Goal: Task Accomplishment & Management: Use online tool/utility

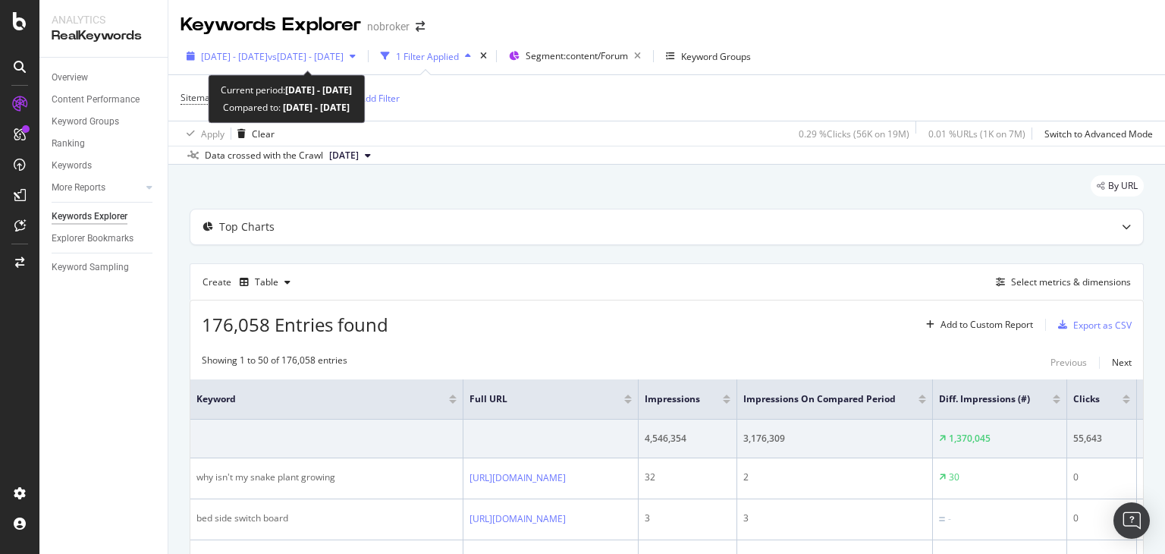
click at [188, 59] on icon "button" at bounding box center [191, 56] width 8 height 9
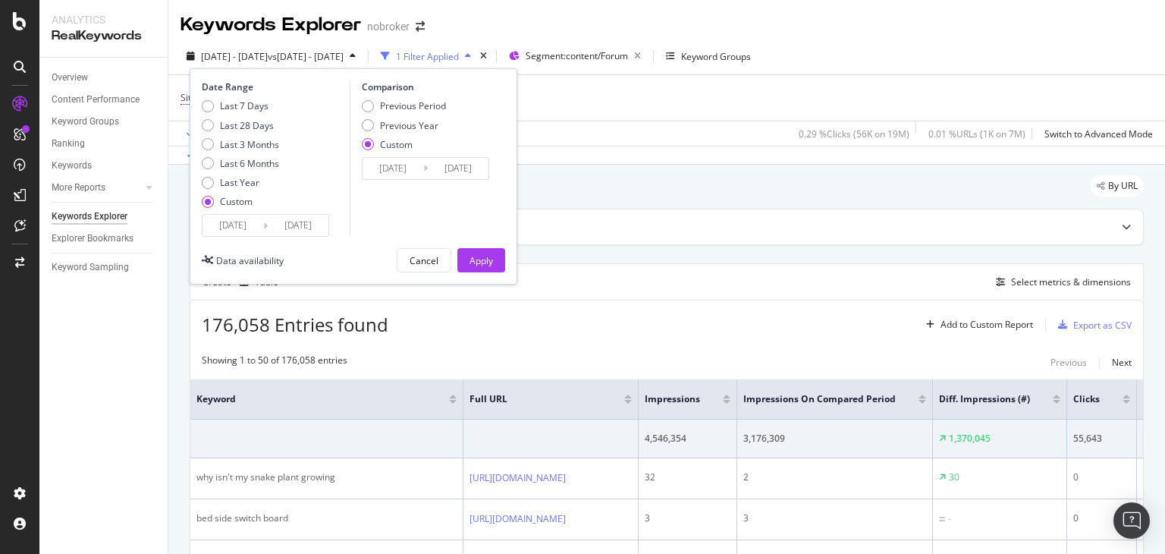
click at [253, 228] on input "[DATE]" at bounding box center [233, 225] width 61 height 21
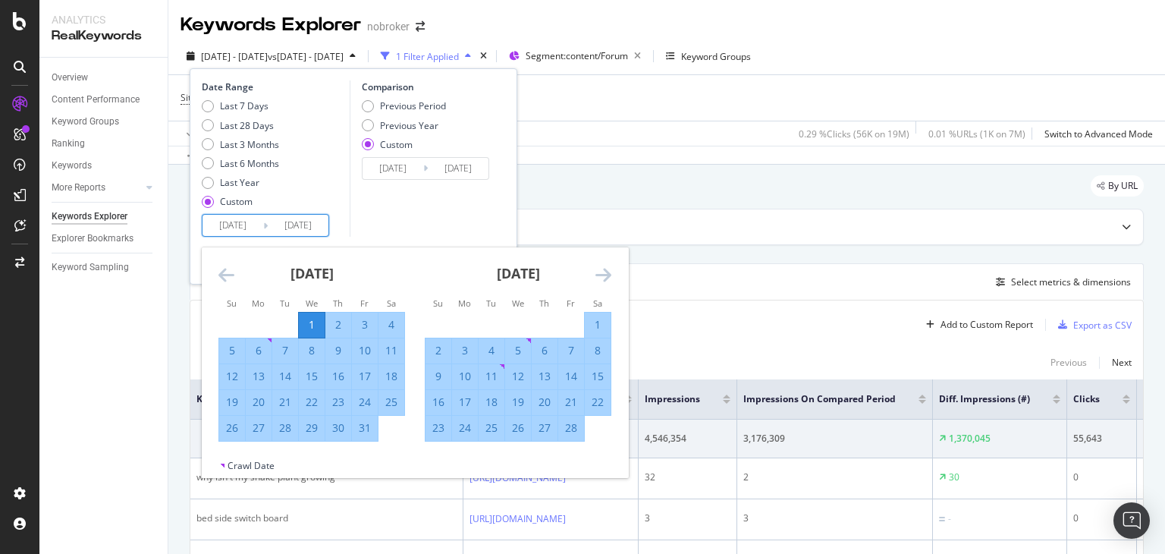
click at [312, 329] on div "1" at bounding box center [312, 324] width 26 height 15
click at [286, 329] on td "Calendar" at bounding box center [285, 325] width 27 height 26
click at [310, 329] on div "1" at bounding box center [312, 324] width 26 height 15
type input "[DATE]"
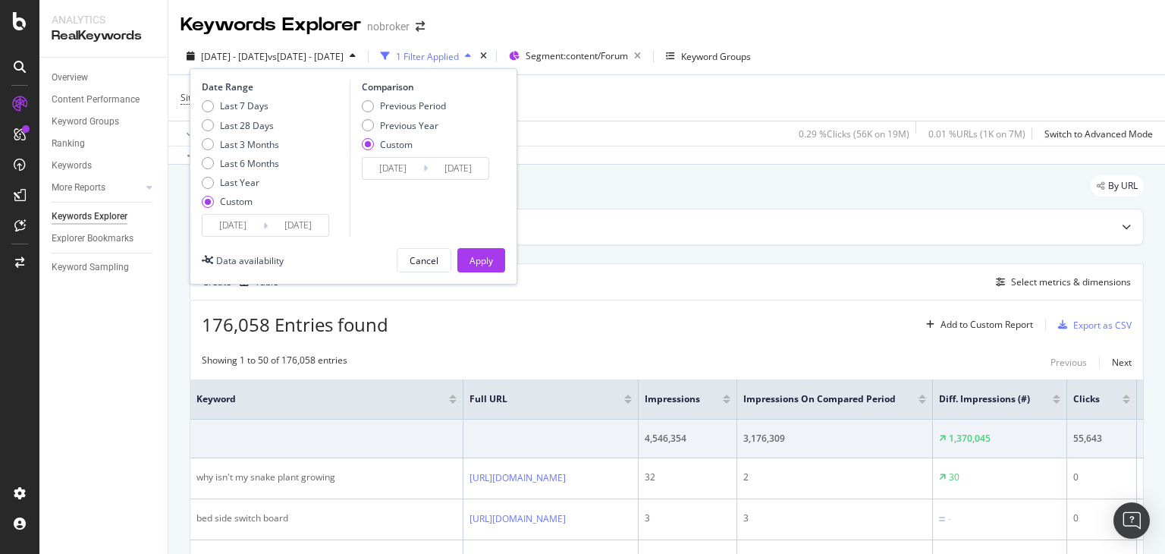
click at [258, 226] on input "[DATE]" at bounding box center [233, 225] width 61 height 21
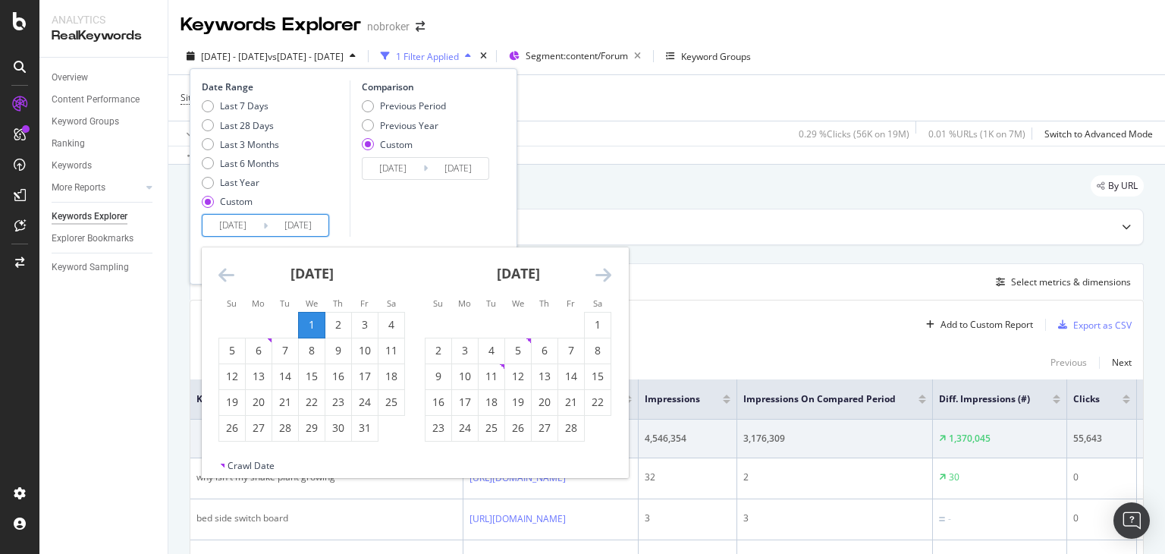
click at [606, 276] on icon "Move forward to switch to the next month." at bounding box center [604, 275] width 16 height 18
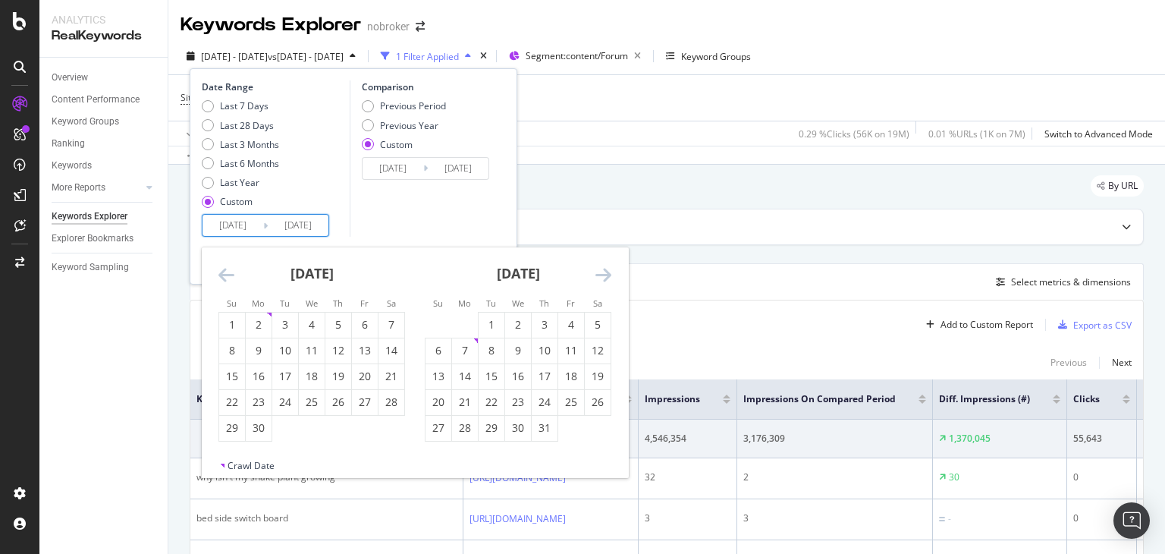
click at [606, 276] on icon "Move forward to switch to the next month." at bounding box center [604, 275] width 16 height 18
click at [363, 326] on div "1" at bounding box center [365, 324] width 26 height 15
type input "[DATE]"
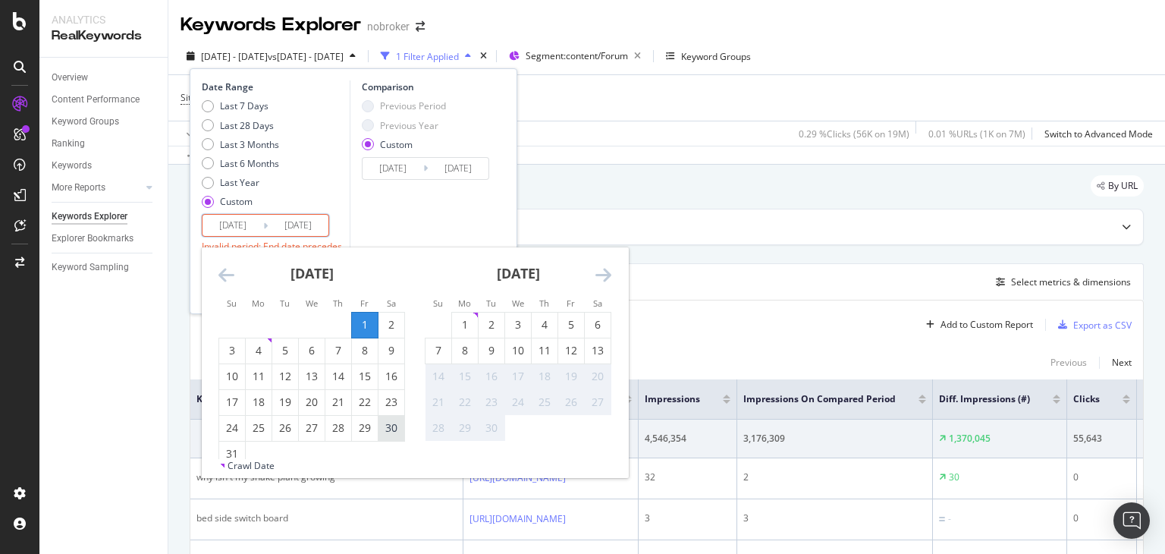
click at [392, 432] on div "30" at bounding box center [392, 427] width 26 height 15
type input "[DATE]"
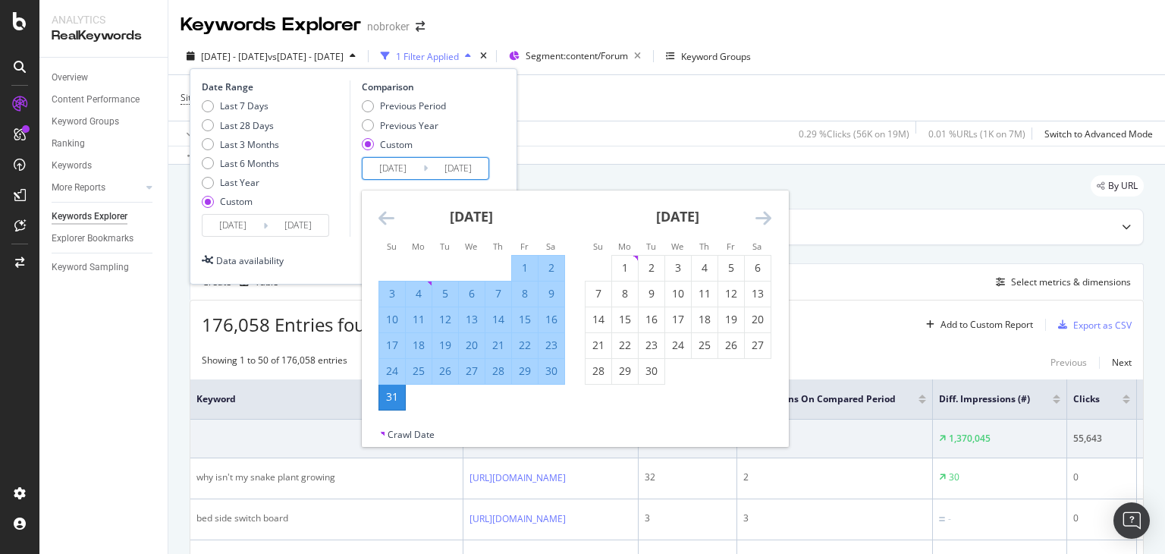
click at [405, 167] on input "[DATE]" at bounding box center [393, 168] width 61 height 21
click at [520, 258] on div "1" at bounding box center [525, 268] width 26 height 25
type input "[DATE]"
click at [571, 228] on div "[DATE] 1 2 3 4 5 6 7 8 9 10 11 12 13 14 15 16 17 18 19 20 21 22 23 24 25 26 27 …" at bounding box center [472, 300] width 206 height 220
click at [515, 263] on div "1" at bounding box center [525, 267] width 26 height 15
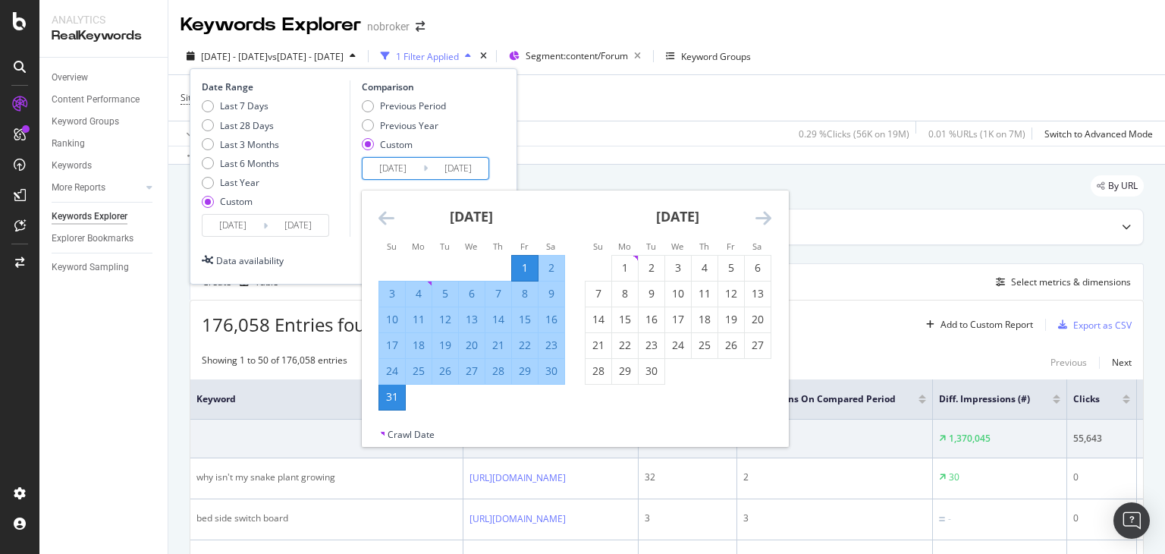
type input "[DATE]"
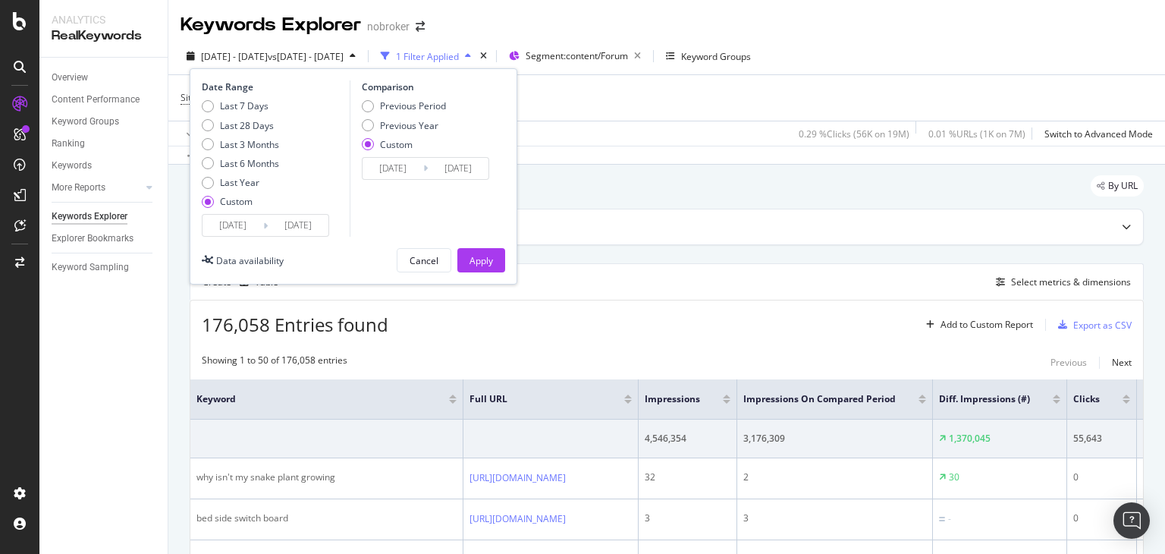
click at [398, 165] on input "[DATE]" at bounding box center [393, 168] width 61 height 21
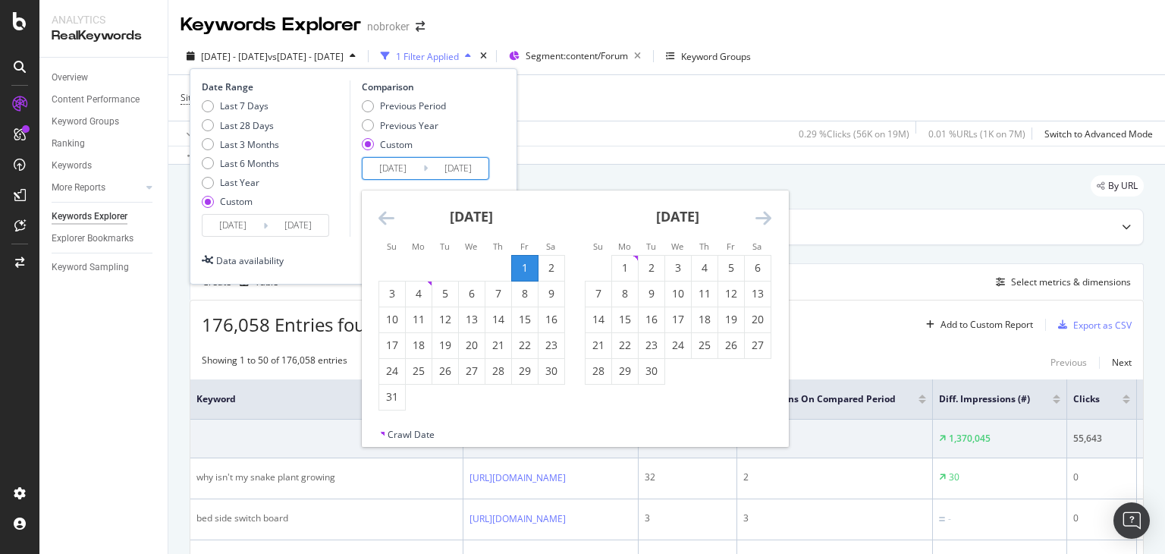
click at [750, 219] on div "[DATE]" at bounding box center [678, 222] width 187 height 64
click at [759, 220] on icon "Move forward to switch to the next month." at bounding box center [764, 218] width 16 height 18
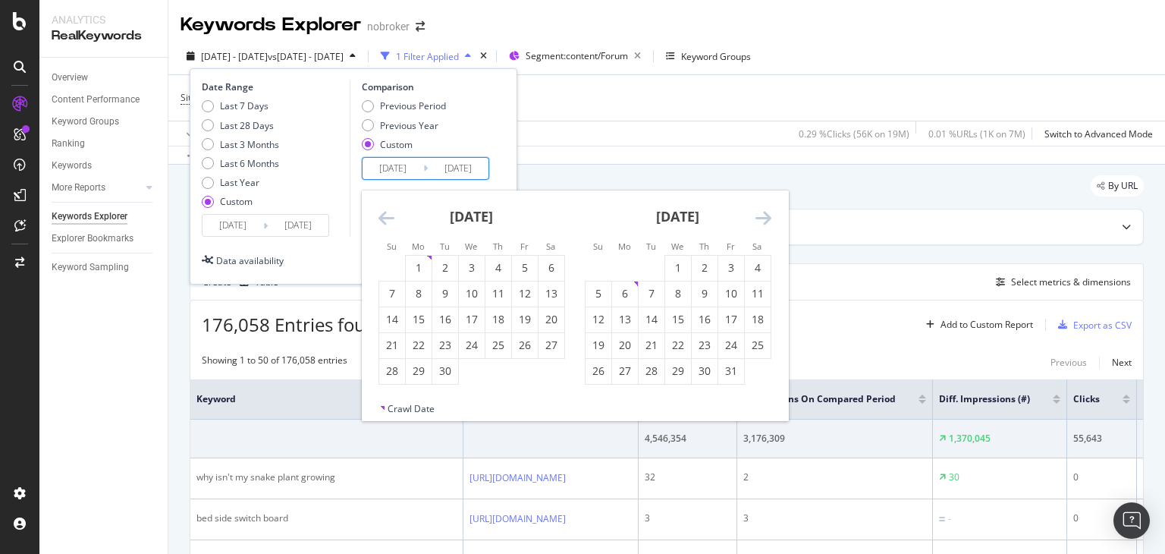
click at [759, 220] on icon "Move forward to switch to the next month." at bounding box center [764, 218] width 16 height 18
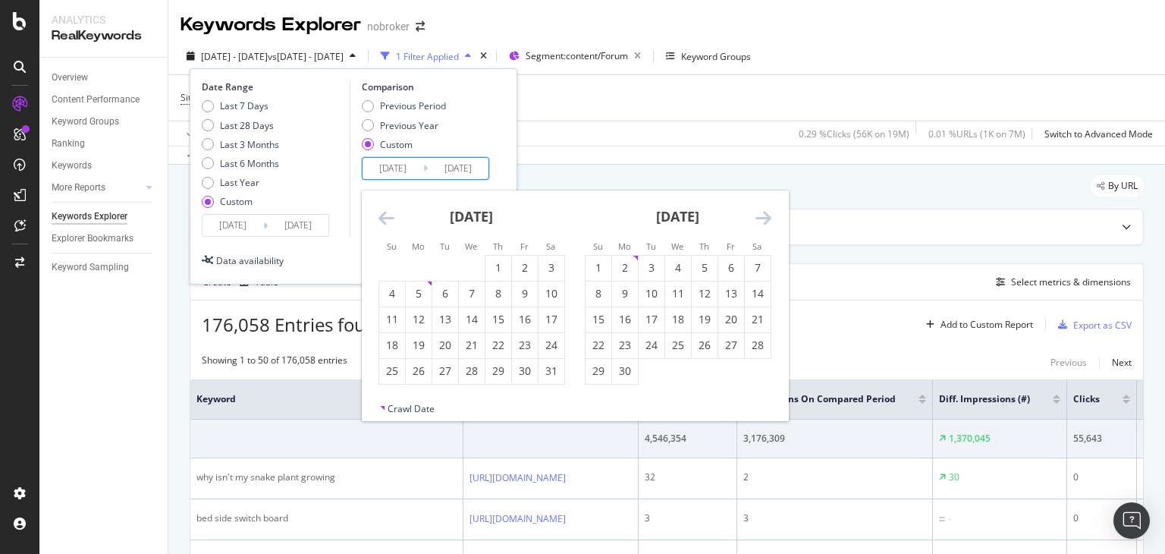
click at [759, 220] on icon "Move forward to switch to the next month." at bounding box center [764, 218] width 16 height 18
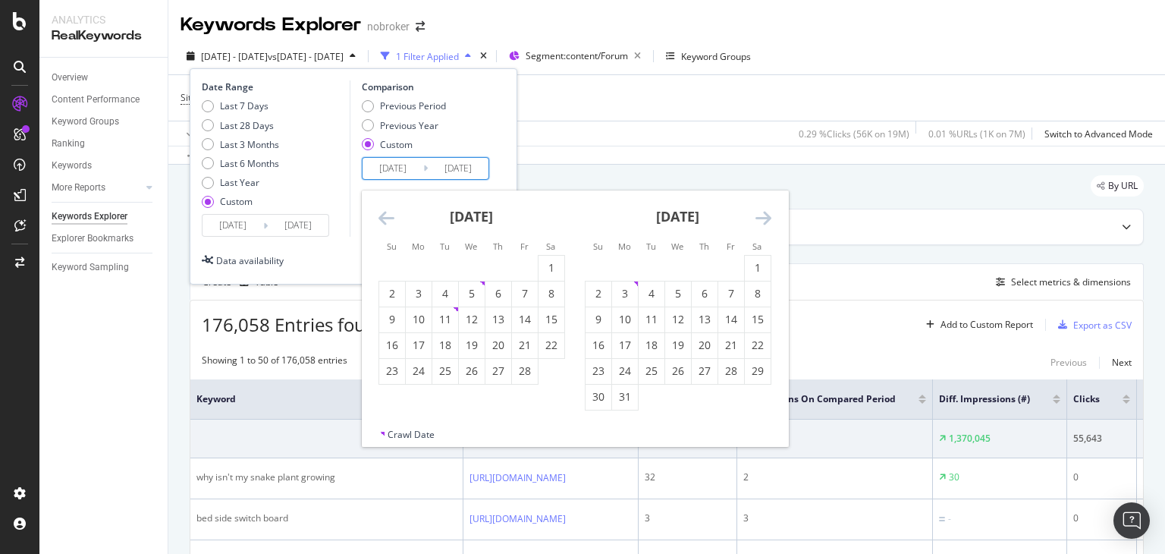
click at [759, 220] on icon "Move forward to switch to the next month." at bounding box center [764, 218] width 16 height 18
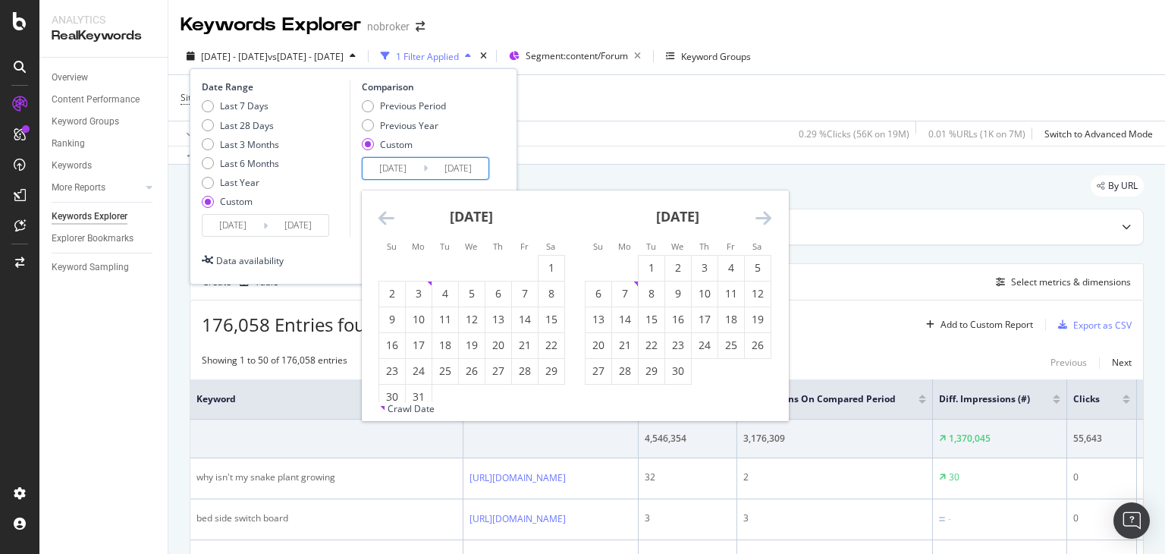
click at [759, 220] on icon "Move forward to switch to the next month." at bounding box center [764, 218] width 16 height 18
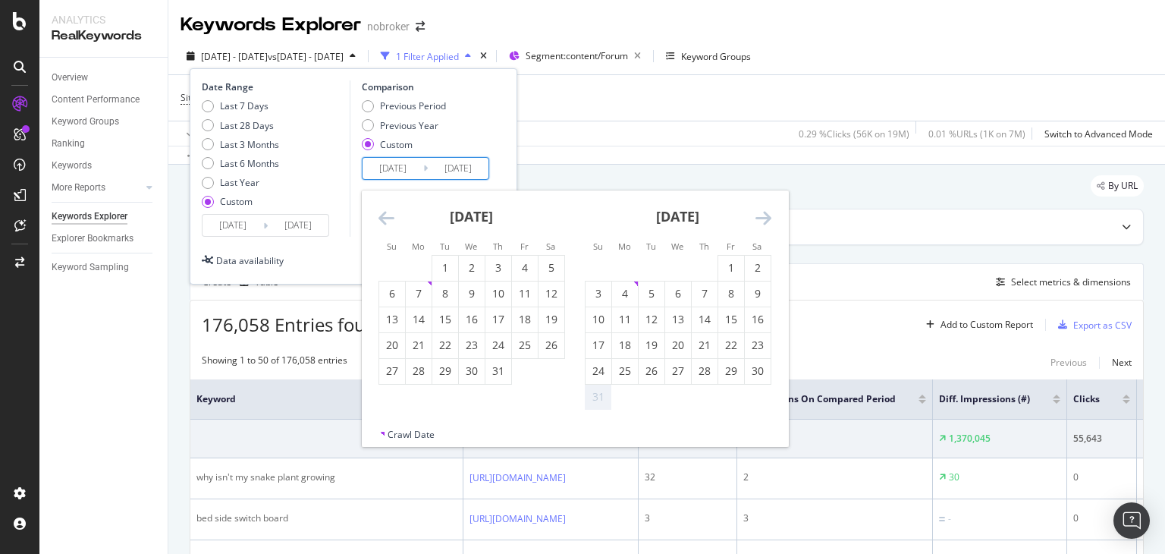
click at [759, 220] on icon "Move forward to switch to the next month." at bounding box center [764, 218] width 16 height 18
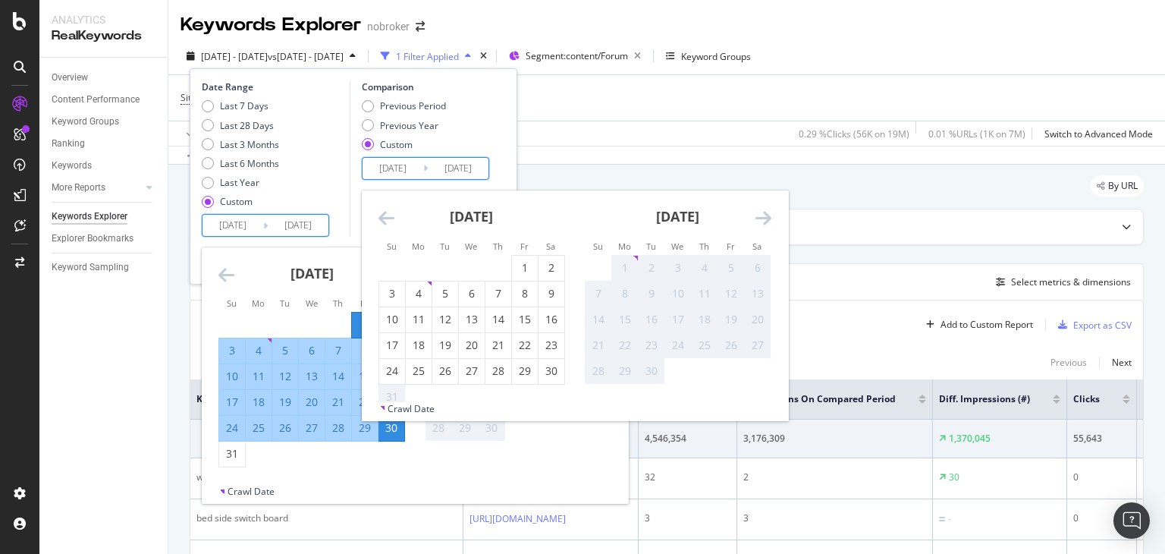
click at [252, 228] on input "[DATE]" at bounding box center [233, 225] width 61 height 21
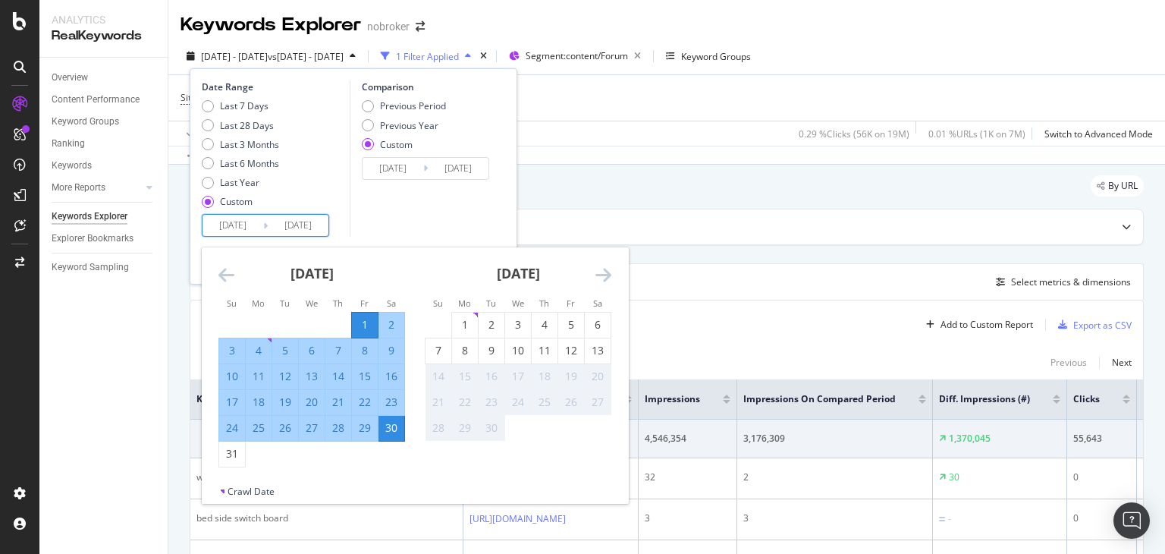
click at [363, 318] on div "1" at bounding box center [365, 324] width 26 height 15
click at [363, 320] on div "1" at bounding box center [365, 324] width 26 height 15
type input "[DATE]"
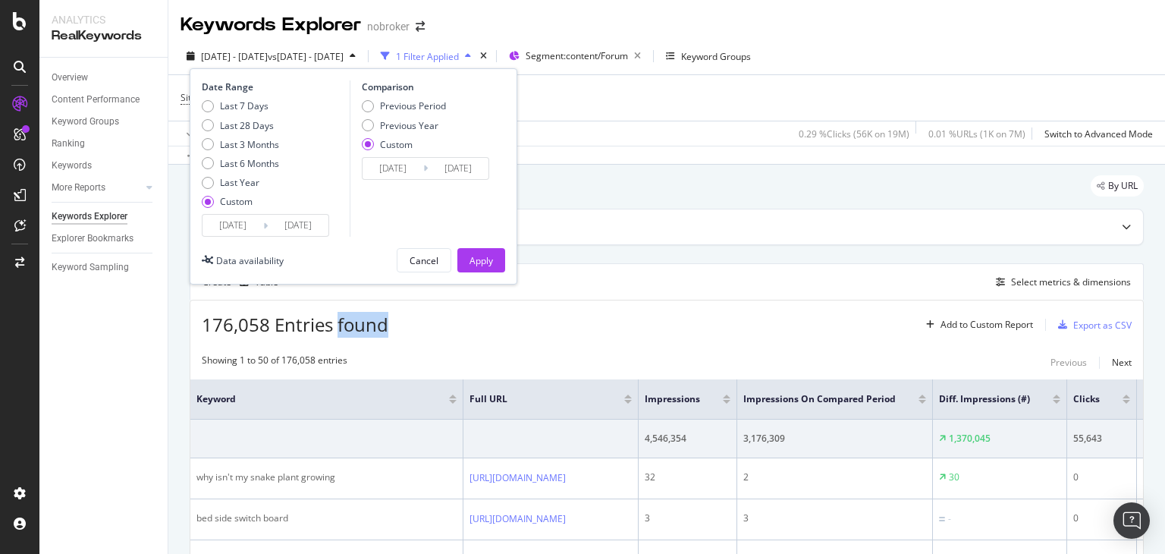
click at [363, 321] on span "176,058 Entries found" at bounding box center [295, 324] width 187 height 25
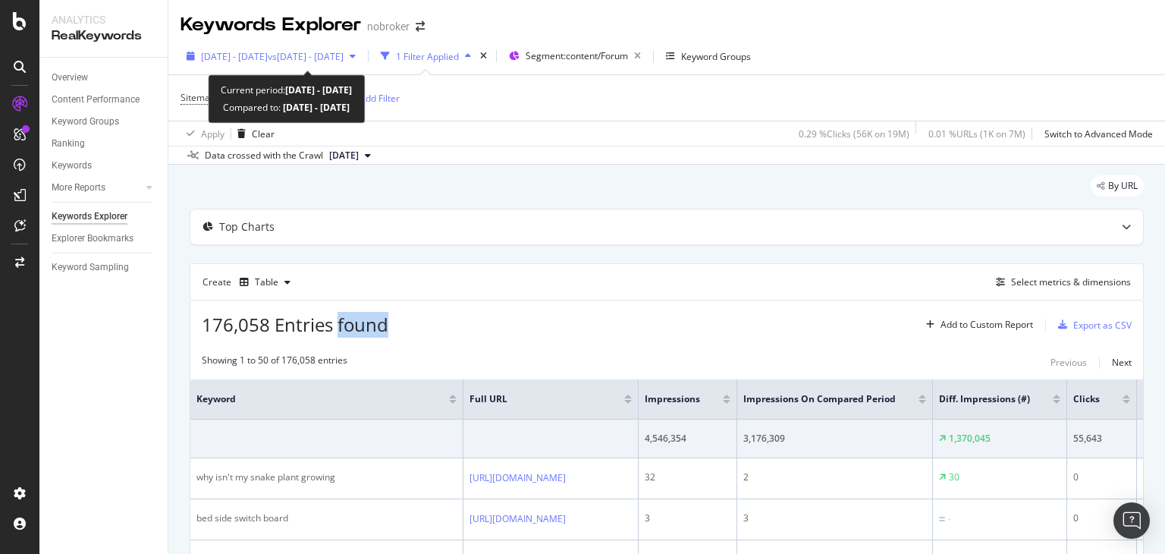
click at [268, 58] on span "[DATE] - [DATE]" at bounding box center [234, 56] width 67 height 13
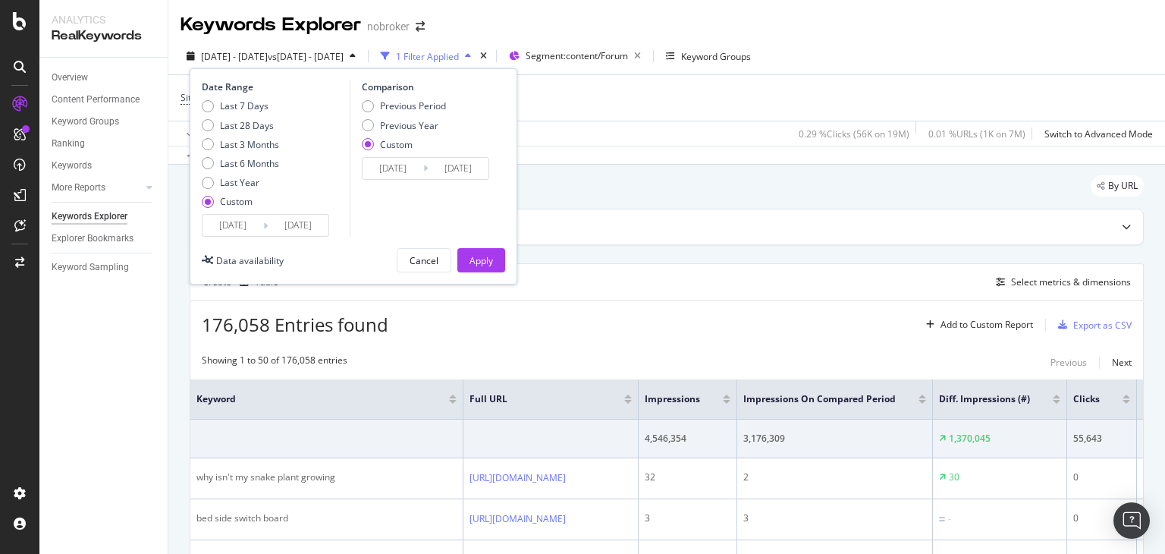
click at [238, 221] on input "[DATE]" at bounding box center [233, 225] width 61 height 21
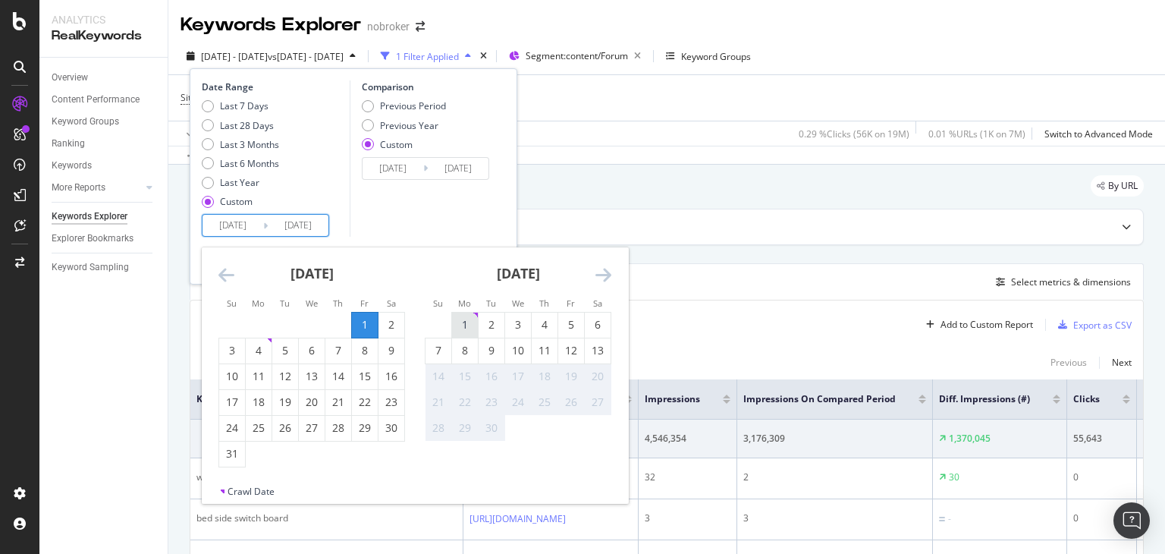
click at [465, 326] on div "1" at bounding box center [465, 324] width 26 height 15
click at [356, 329] on div "1" at bounding box center [365, 324] width 26 height 15
click at [361, 328] on div "1" at bounding box center [365, 324] width 26 height 15
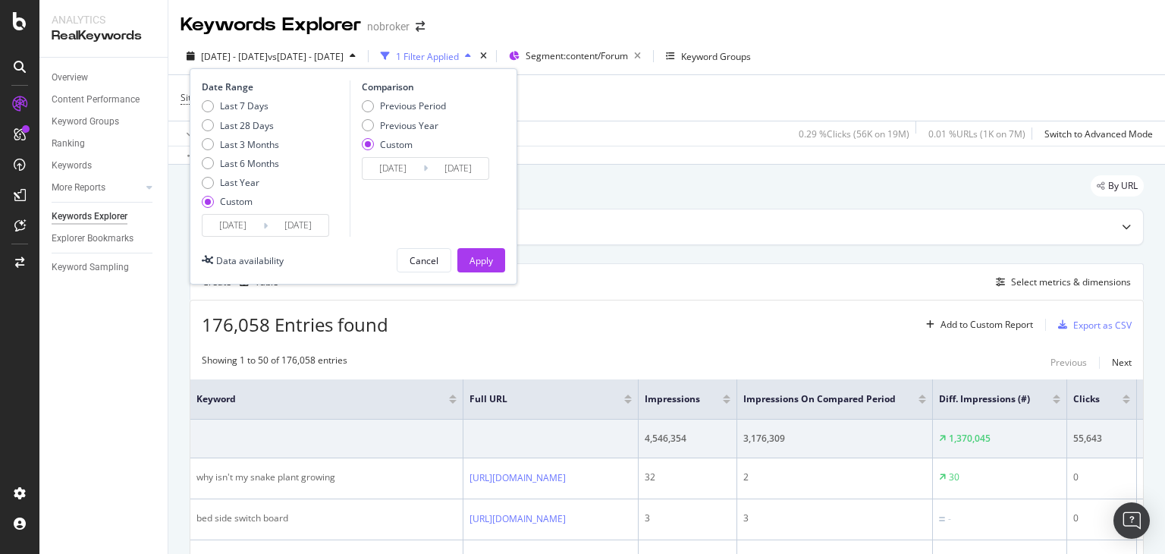
click at [244, 228] on input "[DATE]" at bounding box center [233, 225] width 61 height 21
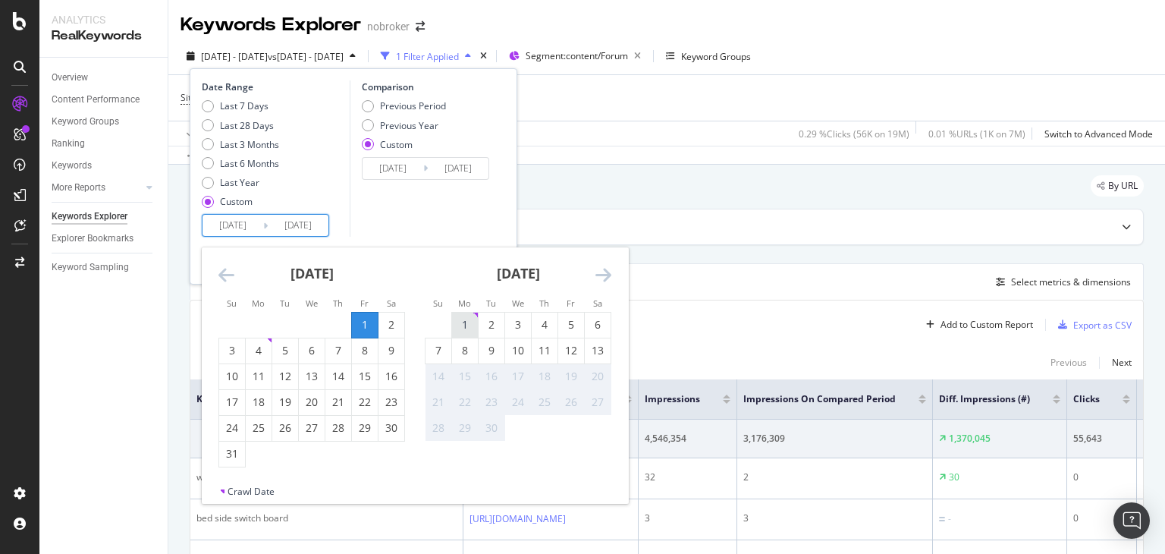
click at [470, 322] on div "1" at bounding box center [465, 324] width 26 height 15
click at [364, 329] on div "1" at bounding box center [365, 324] width 26 height 15
type input "[DATE]"
click at [364, 329] on div "1" at bounding box center [365, 324] width 26 height 15
click at [364, 329] on span "176,058 Entries found" at bounding box center [295, 324] width 187 height 25
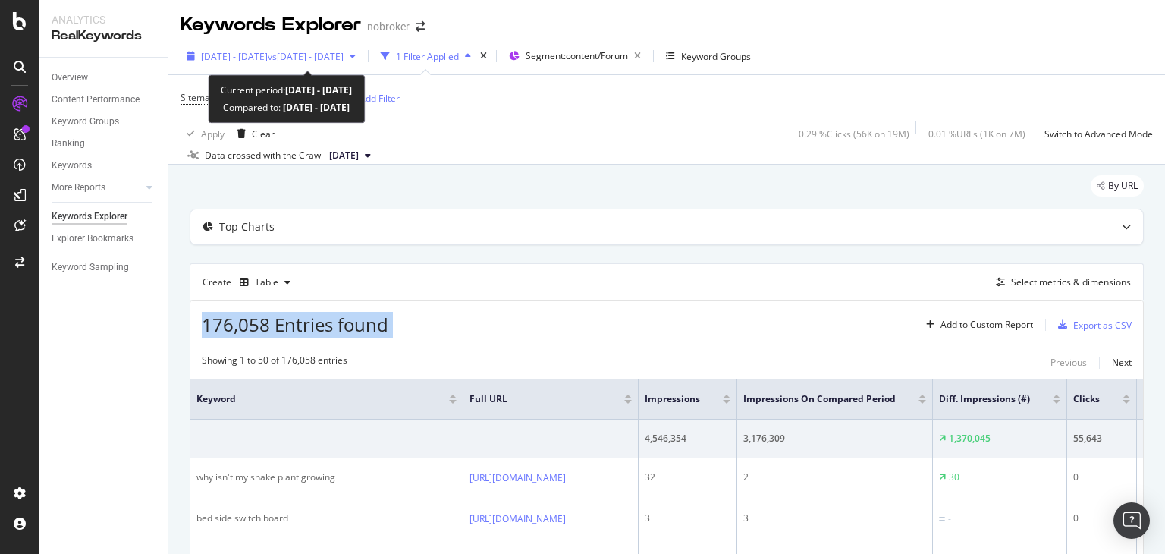
click at [242, 55] on span "[DATE] - [DATE]" at bounding box center [234, 56] width 67 height 13
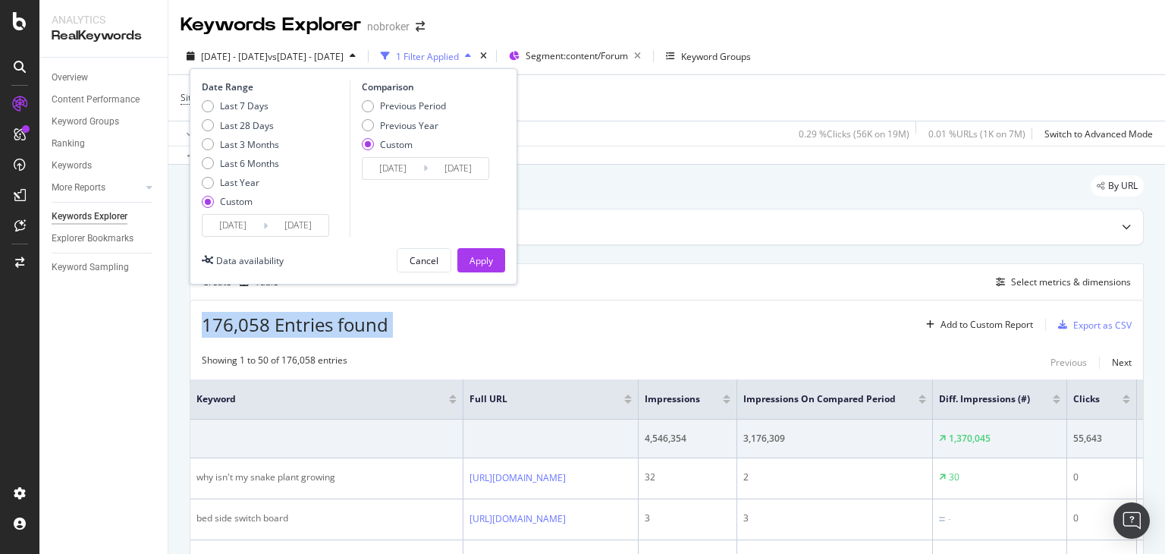
click at [247, 227] on input "[DATE]" at bounding box center [233, 225] width 61 height 21
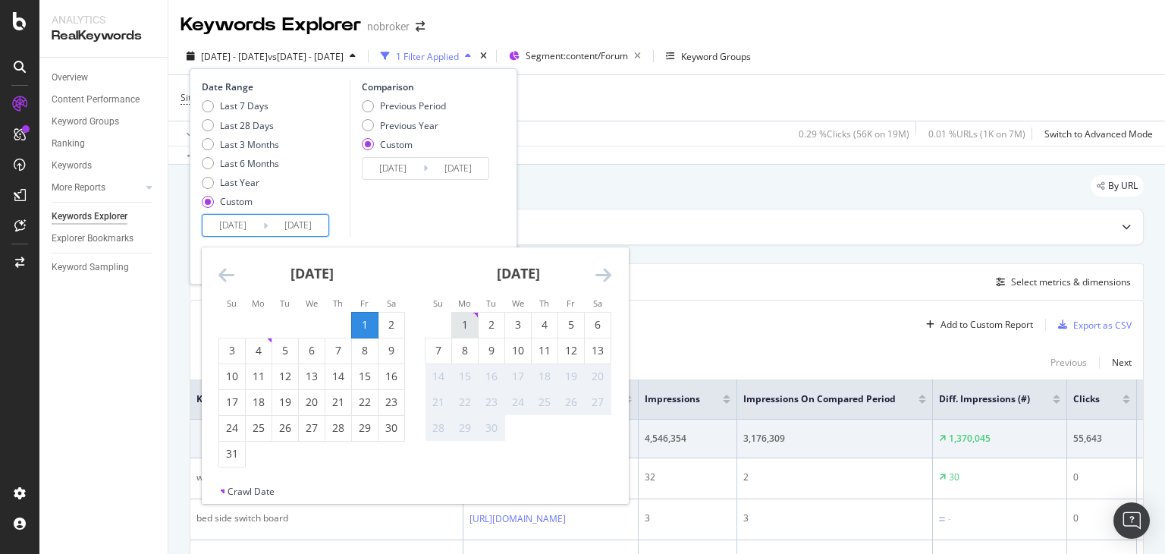
click at [468, 328] on div "1" at bounding box center [465, 324] width 26 height 15
type input "[DATE]"
click at [468, 328] on div "1" at bounding box center [465, 324] width 26 height 15
type input "[DATE]"
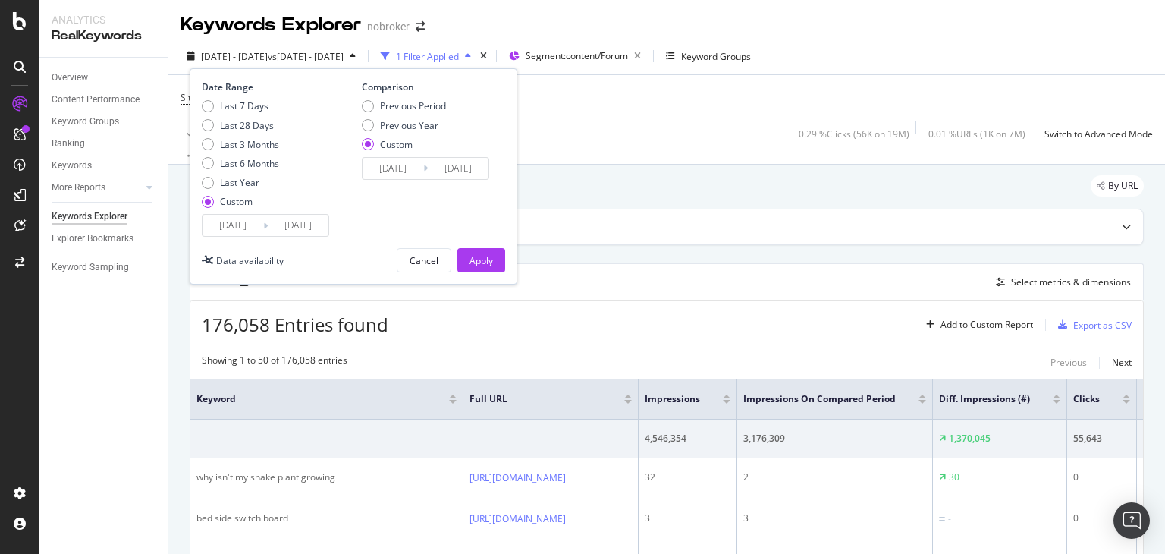
click at [247, 222] on input "[DATE]" at bounding box center [233, 225] width 61 height 21
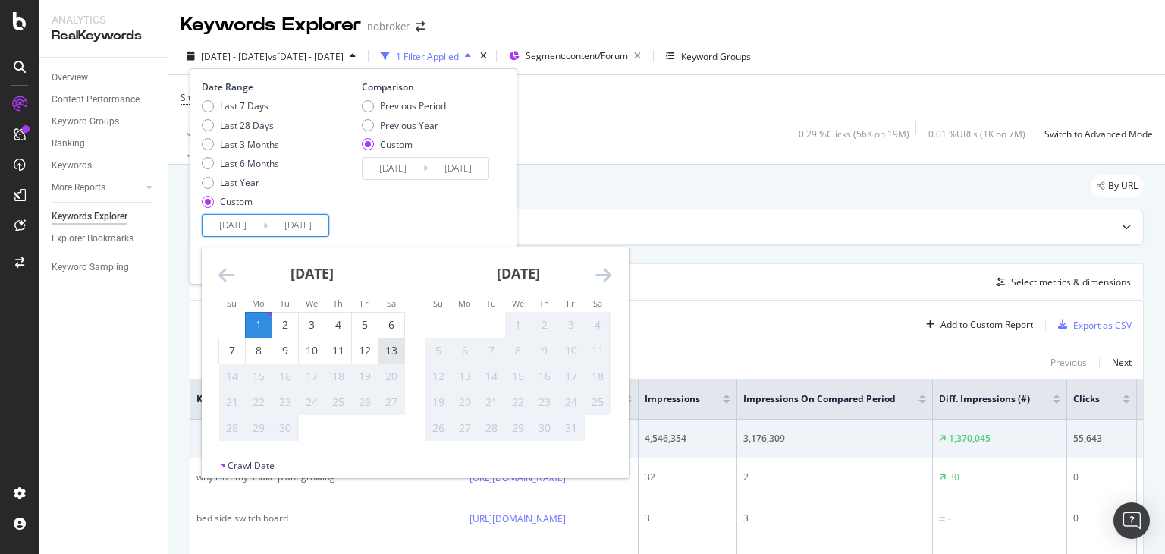
click at [389, 351] on div "13" at bounding box center [392, 350] width 26 height 15
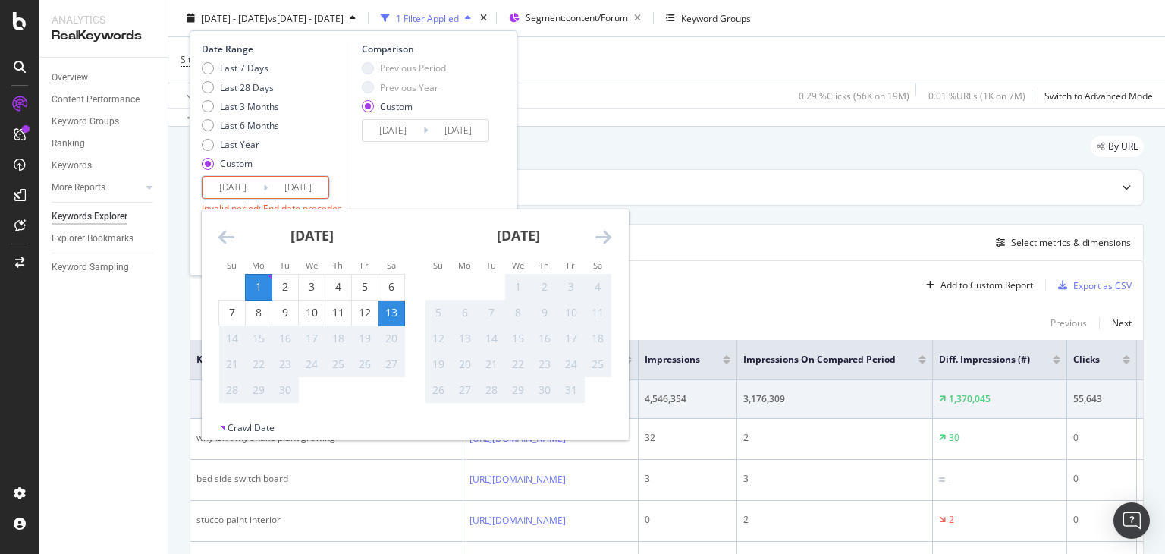
scroll to position [76, 0]
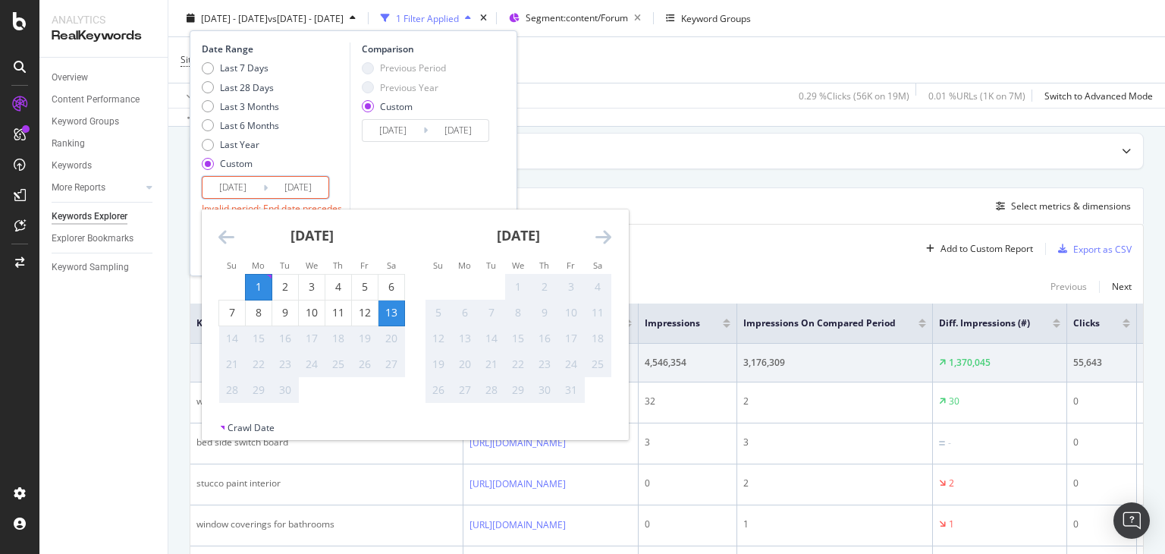
click at [385, 184] on div "Comparison Previous Period Previous Year Custom [DATE] Navigate forward to inte…" at bounding box center [422, 134] width 144 height 185
click at [256, 190] on input "[DATE]" at bounding box center [233, 187] width 61 height 21
click at [390, 310] on div "13" at bounding box center [392, 312] width 26 height 15
click at [261, 288] on div "1" at bounding box center [259, 286] width 26 height 15
type input "[DATE]"
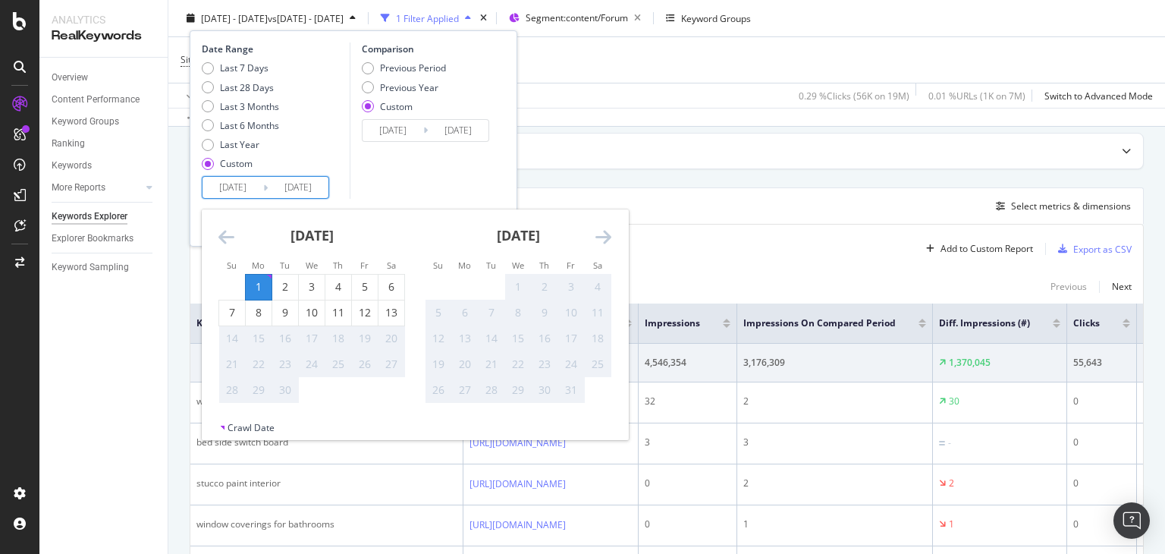
click at [261, 288] on div "1" at bounding box center [259, 286] width 26 height 15
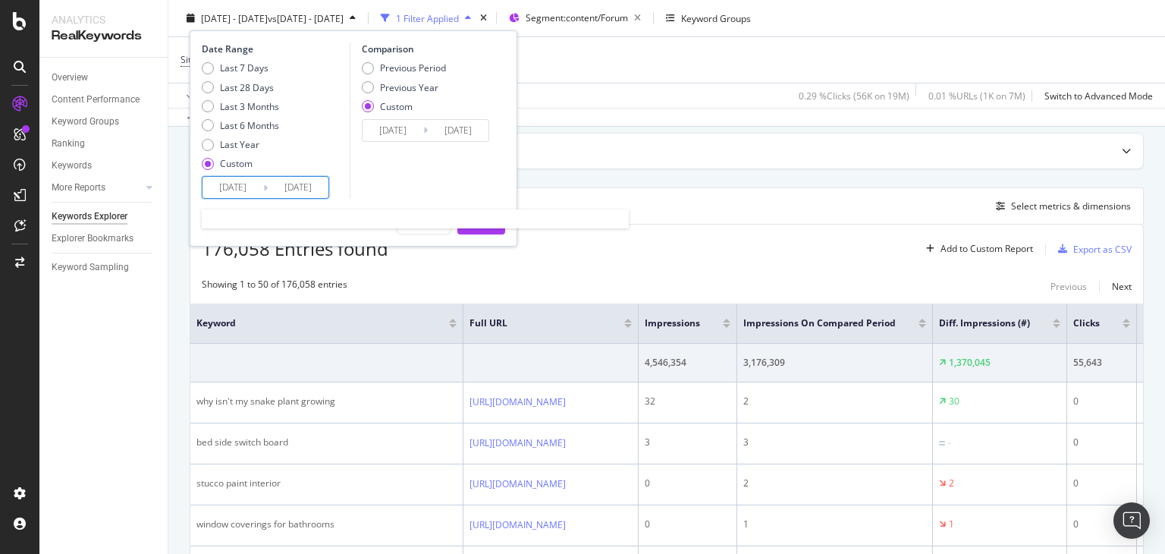
click at [252, 186] on input "[DATE]" at bounding box center [233, 187] width 61 height 21
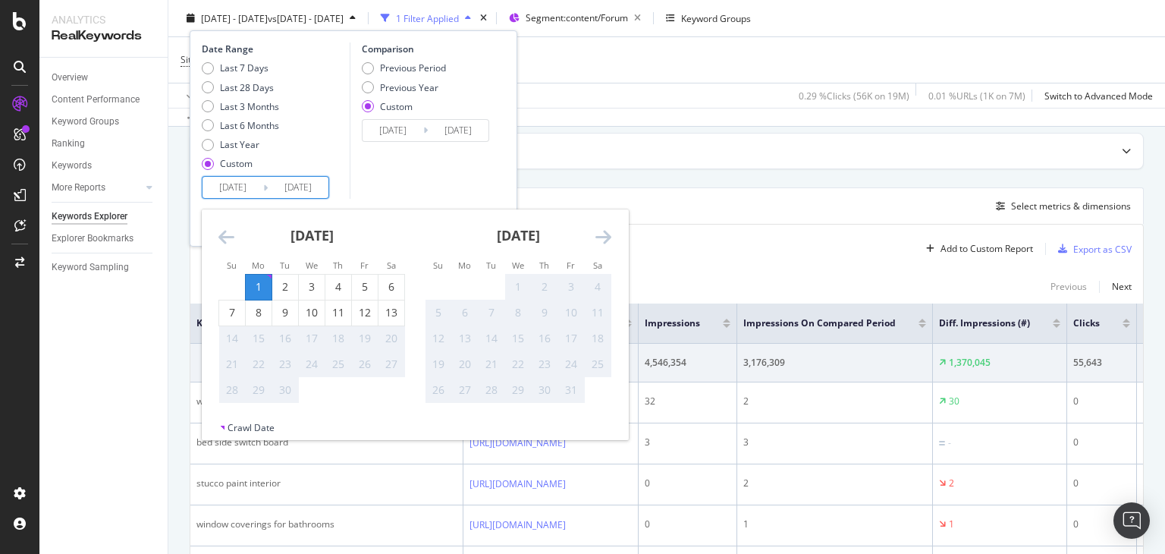
click at [322, 190] on input "[DATE]" at bounding box center [298, 187] width 61 height 21
click at [390, 319] on div "13" at bounding box center [392, 312] width 26 height 15
type input "[DATE]"
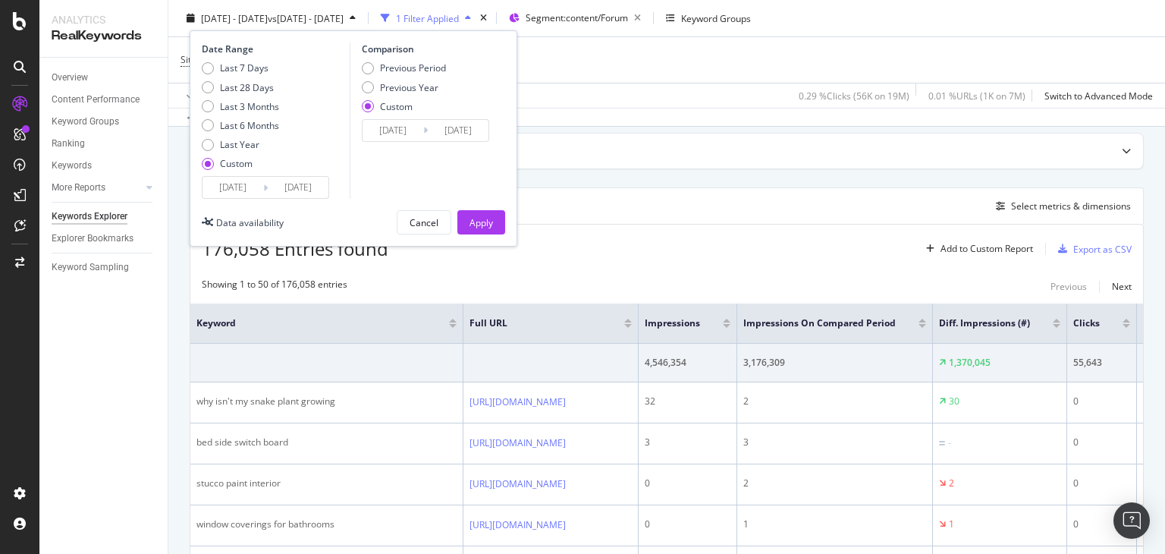
click at [406, 130] on input "[DATE]" at bounding box center [393, 130] width 61 height 21
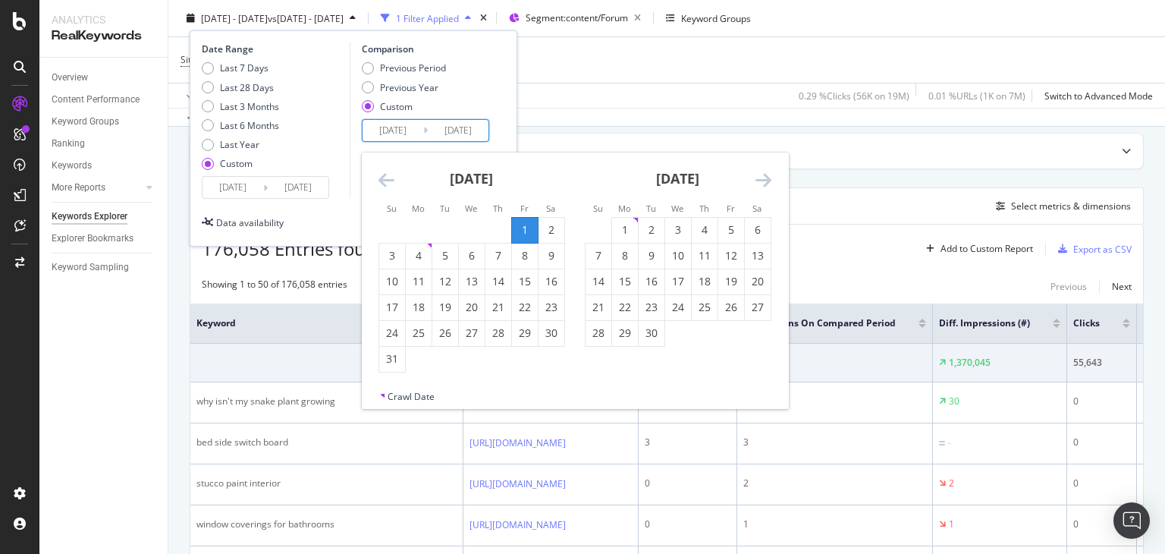
click at [766, 181] on icon "Move forward to switch to the next month." at bounding box center [764, 180] width 16 height 18
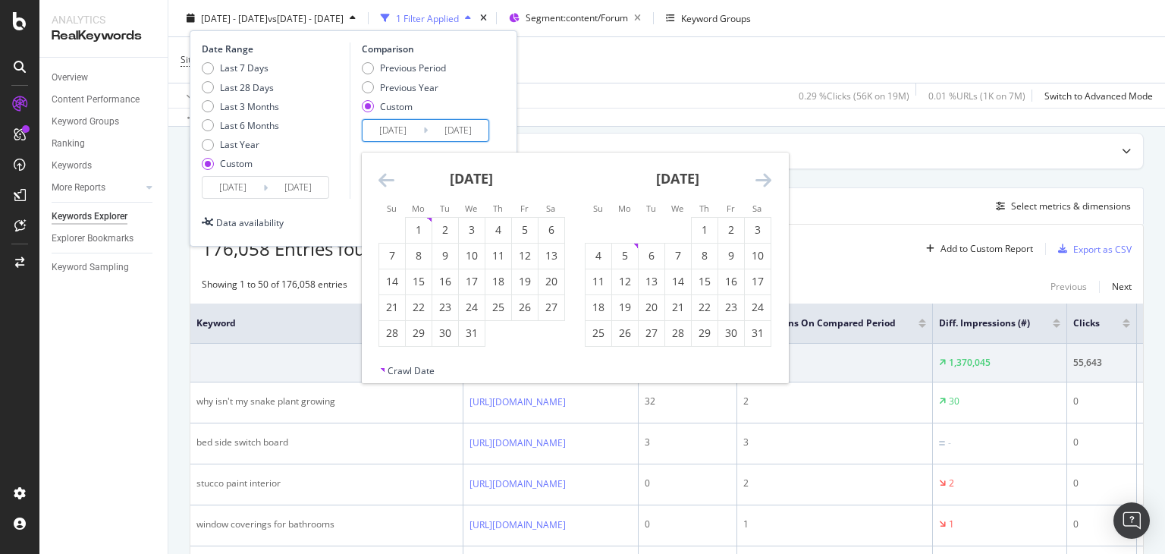
click at [766, 181] on icon "Move forward to switch to the next month." at bounding box center [764, 180] width 16 height 18
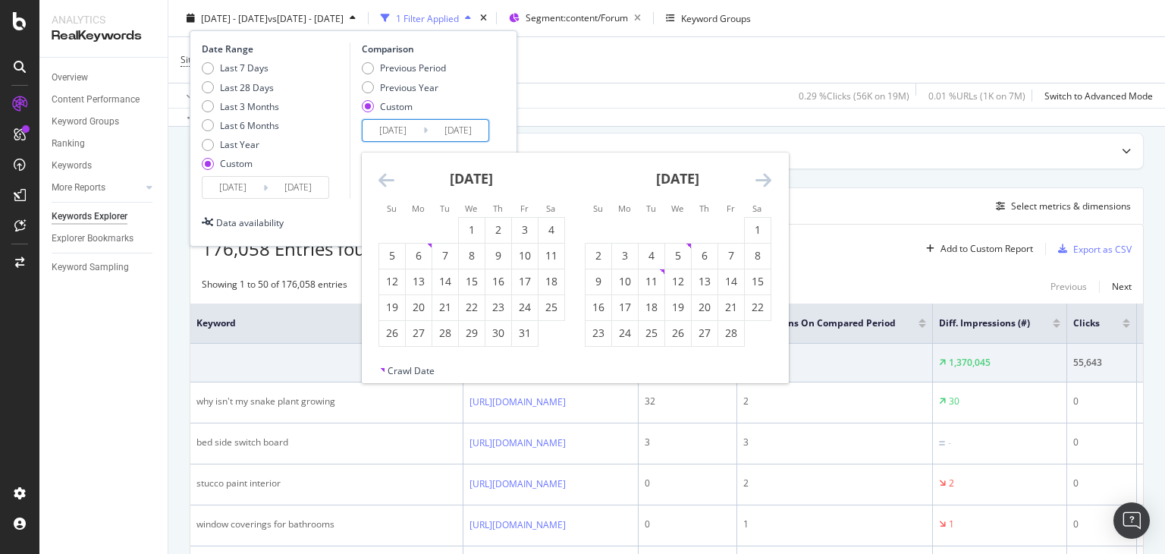
click at [766, 181] on icon "Move forward to switch to the next month." at bounding box center [764, 180] width 16 height 18
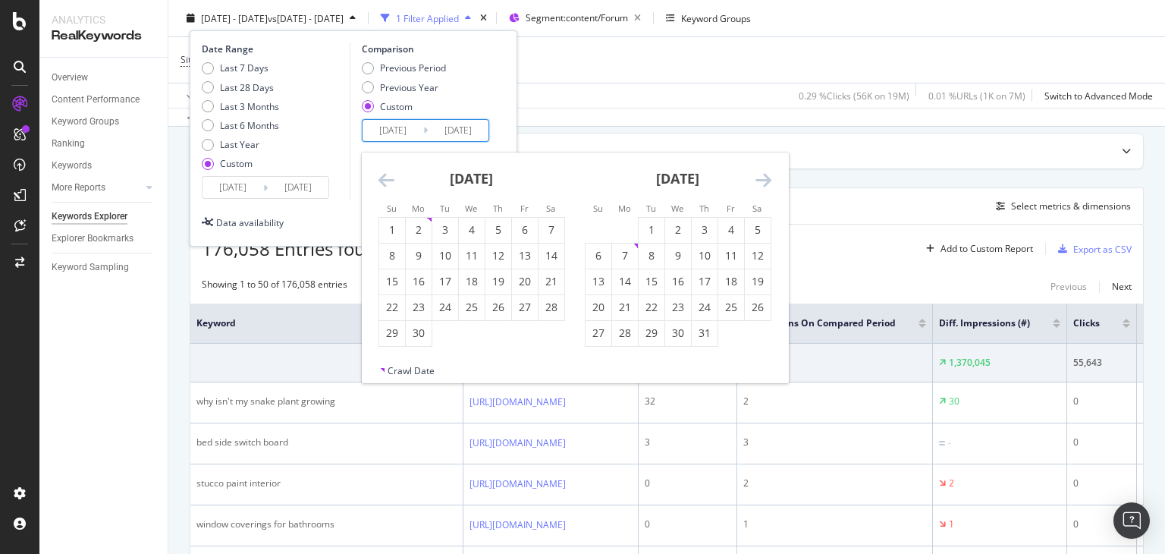
click at [766, 181] on icon "Move forward to switch to the next month." at bounding box center [764, 180] width 16 height 18
click at [733, 231] on div "1" at bounding box center [732, 229] width 26 height 15
type input "[DATE]"
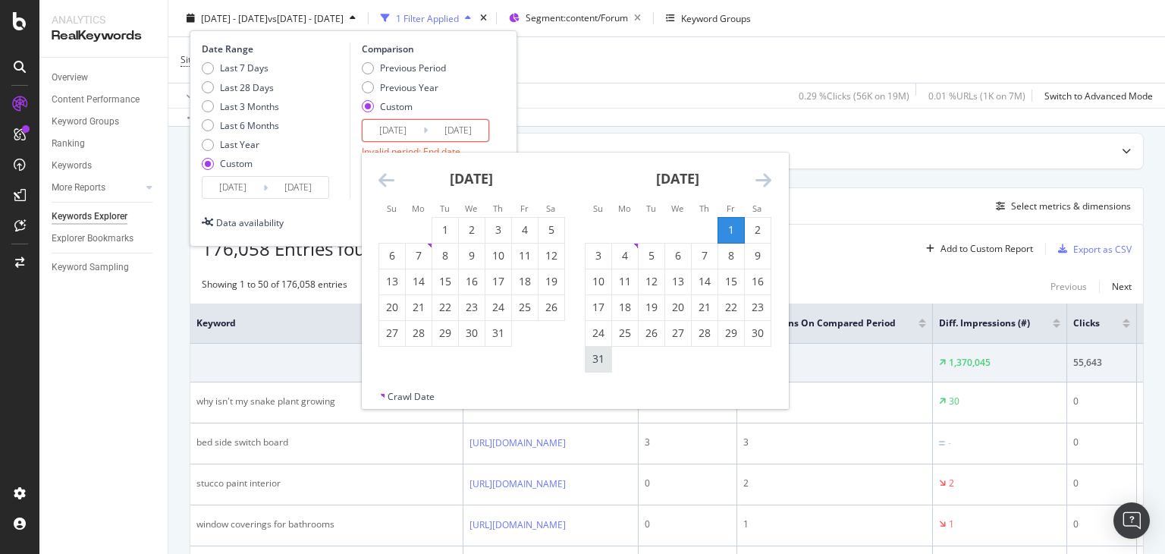
click at [602, 364] on div "31" at bounding box center [599, 358] width 26 height 15
type input "[DATE]"
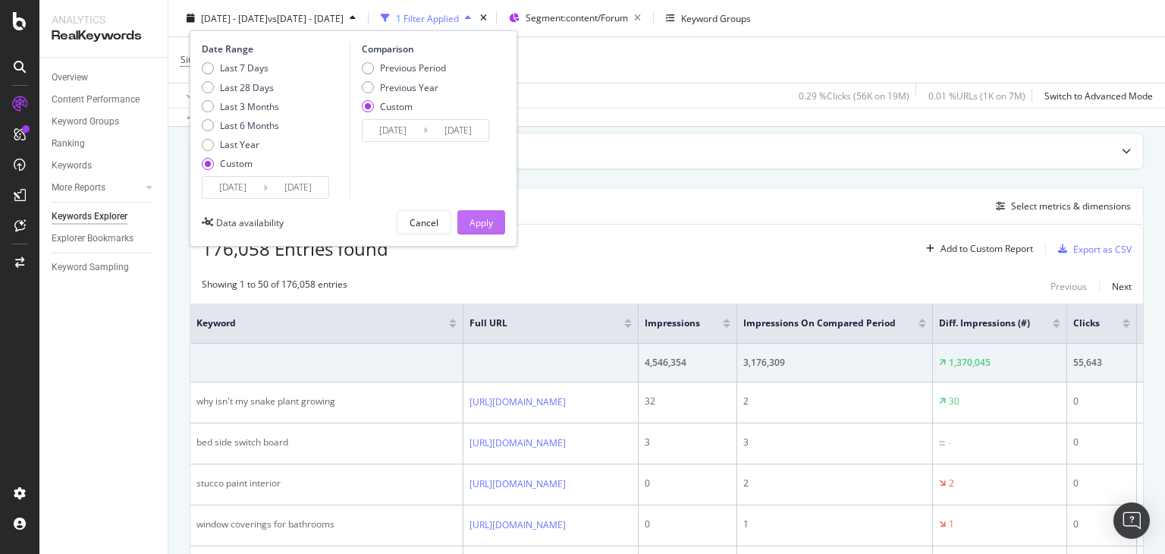
click at [486, 222] on div "Apply" at bounding box center [482, 221] width 24 height 13
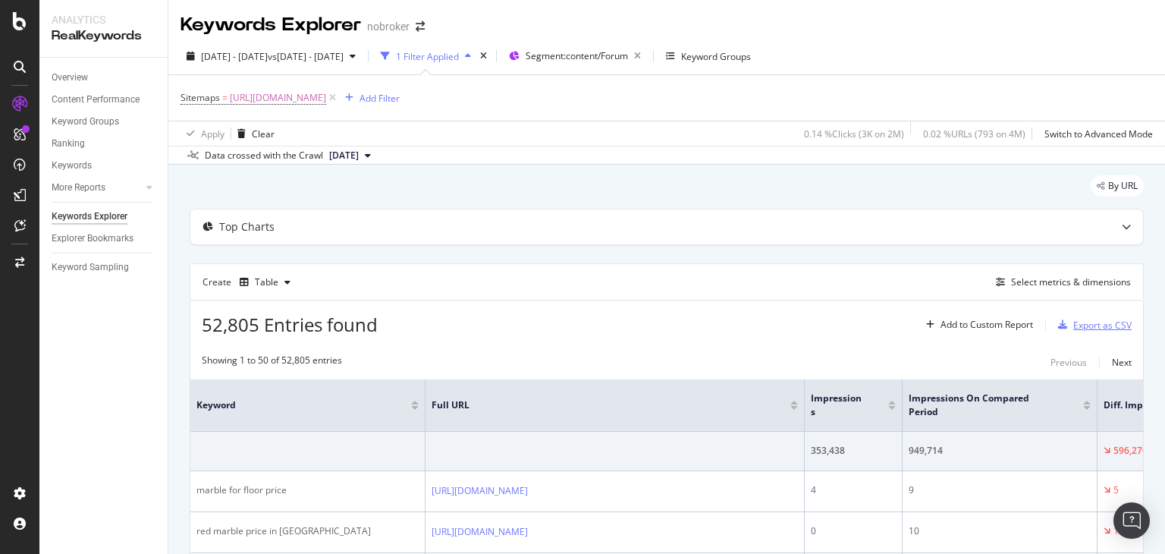
click at [1077, 329] on div "Export as CSV" at bounding box center [1103, 325] width 58 height 13
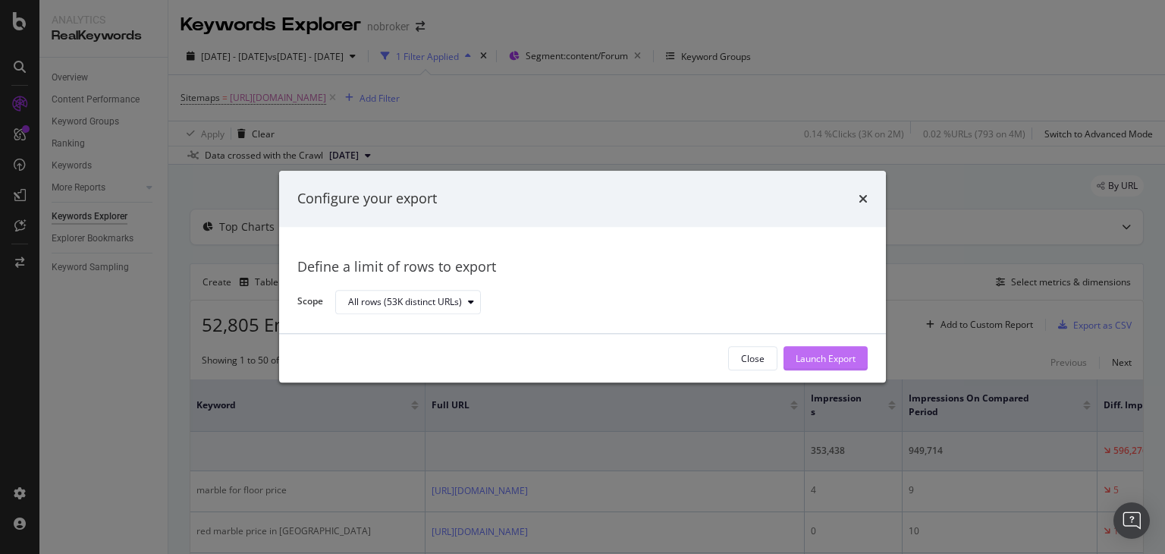
click at [826, 360] on div "Launch Export" at bounding box center [826, 358] width 60 height 13
